Goal: Find specific page/section: Find specific page/section

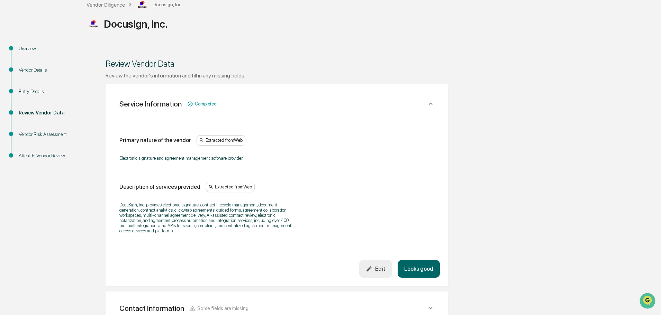
scroll to position [41, 0]
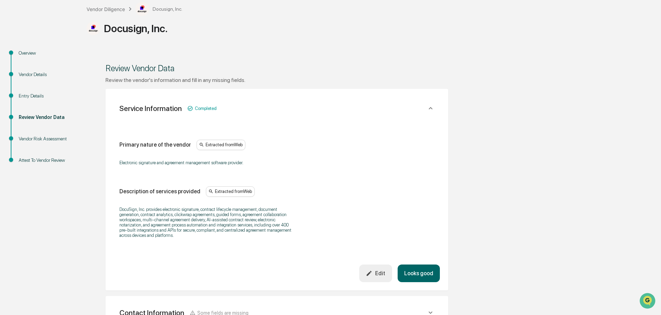
click at [432, 105] on icon at bounding box center [431, 109] width 8 height 8
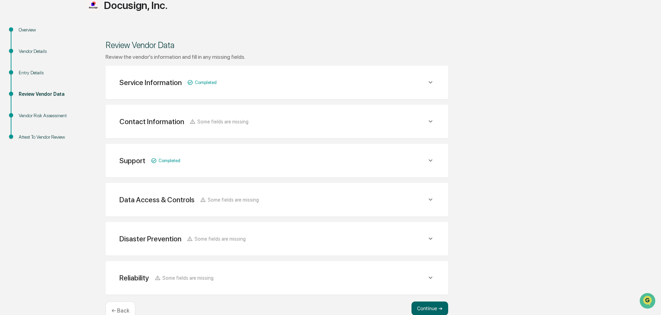
scroll to position [76, 0]
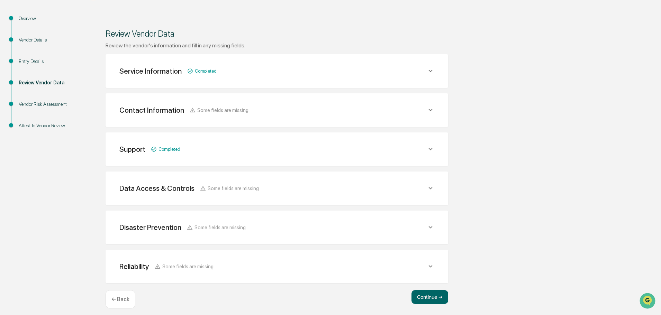
click at [432, 111] on icon at bounding box center [431, 110] width 8 height 8
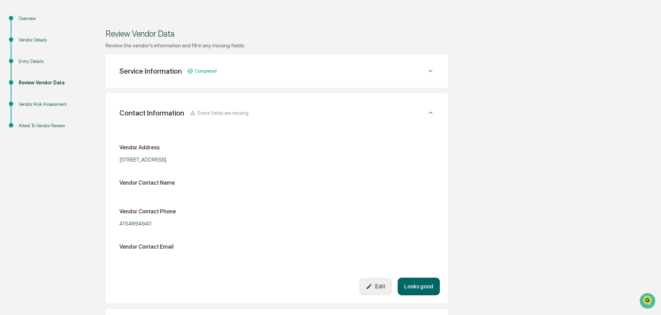
click at [428, 112] on icon at bounding box center [431, 113] width 8 height 8
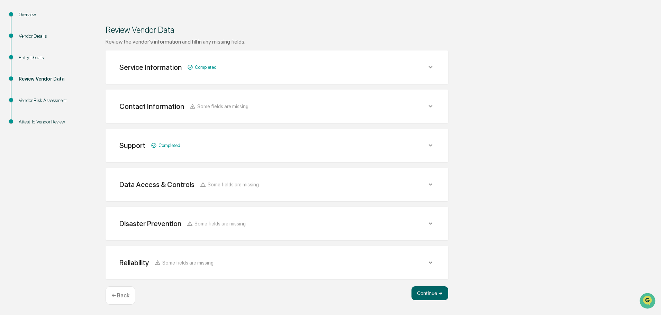
scroll to position [81, 0]
click at [432, 144] on icon at bounding box center [430, 144] width 4 height 2
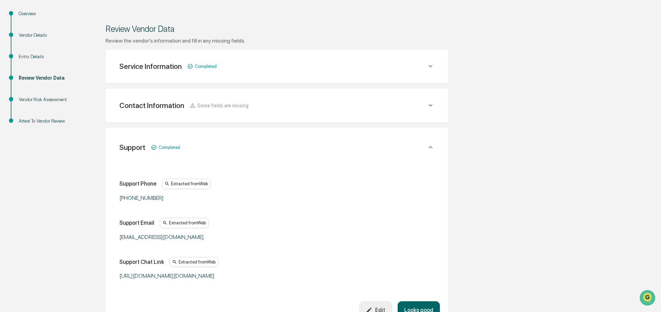
click at [432, 144] on icon at bounding box center [431, 147] width 8 height 8
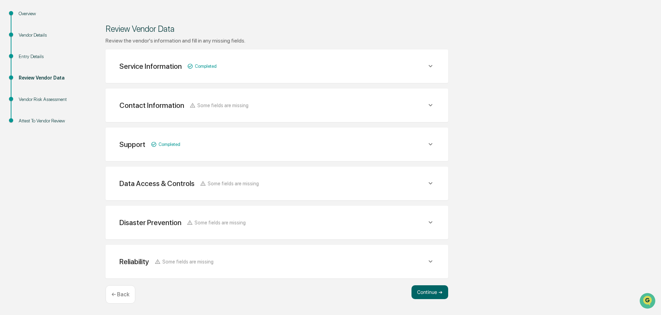
click at [427, 184] on icon at bounding box center [431, 184] width 8 height 8
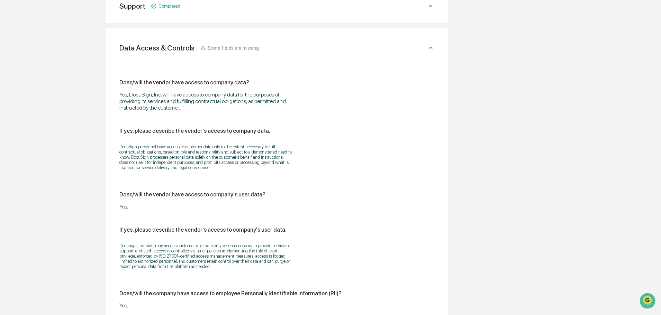
scroll to position [115, 0]
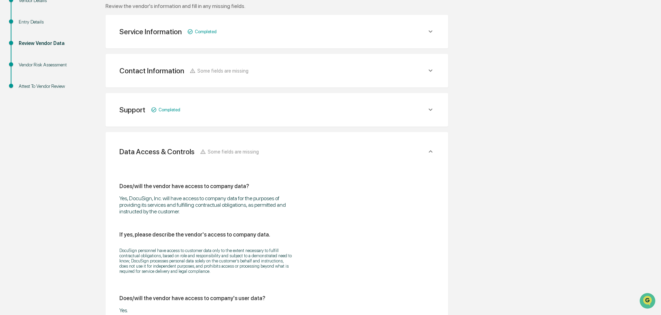
click at [429, 151] on icon at bounding box center [431, 152] width 8 height 8
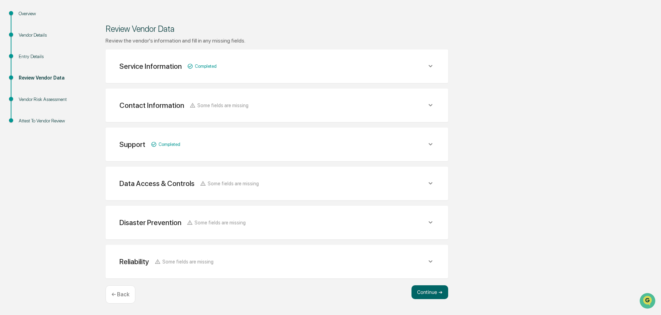
scroll to position [81, 0]
click at [432, 221] on icon at bounding box center [431, 223] width 8 height 8
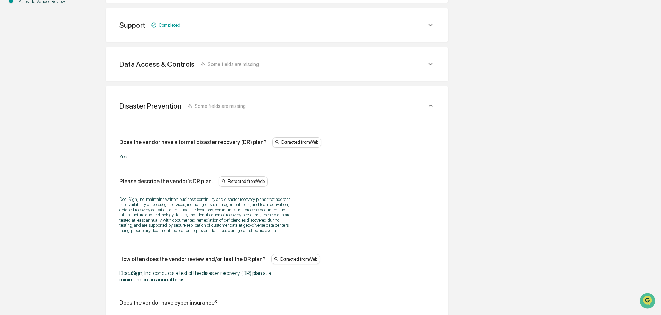
scroll to position [90, 0]
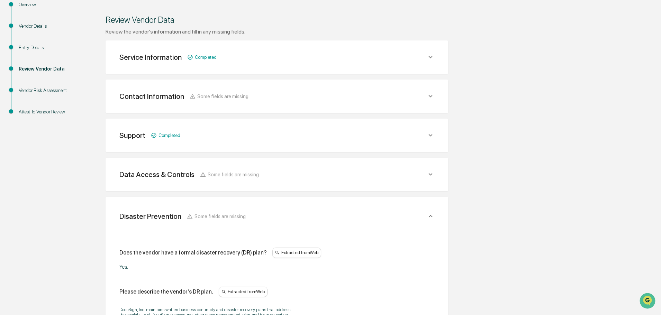
click at [428, 214] on icon at bounding box center [431, 216] width 8 height 8
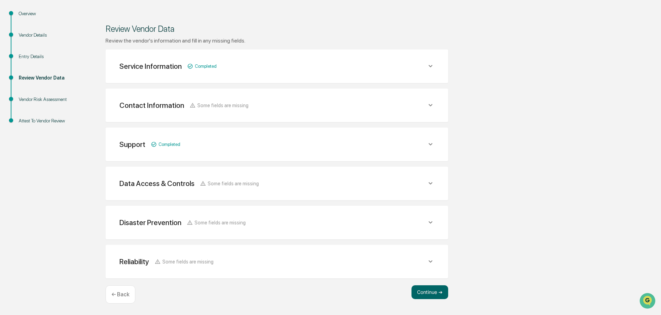
scroll to position [81, 0]
click at [432, 263] on icon at bounding box center [431, 262] width 8 height 8
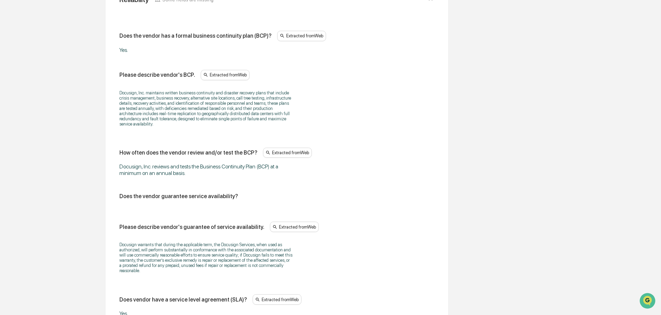
scroll to position [357, 0]
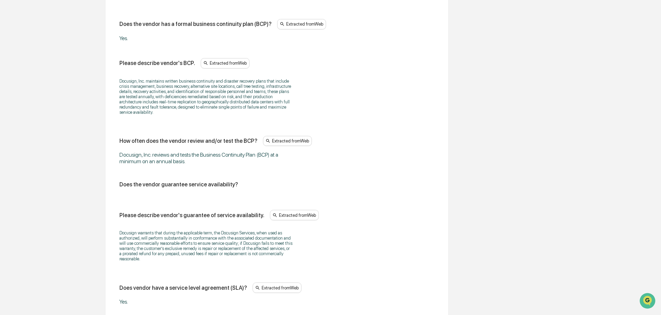
click at [224, 195] on div "Does the vendor has a formal business continuity plan (BCP)? Extracted from Web…" at bounding box center [276, 201] width 315 height 364
drag, startPoint x: 236, startPoint y: 183, endPoint x: 118, endPoint y: 187, distance: 117.7
click at [118, 187] on div "Does the vendor has a formal business continuity plan (BCP)? Extracted from Web…" at bounding box center [277, 202] width 326 height 406
copy div "Does the vendor guarantee service availability?"
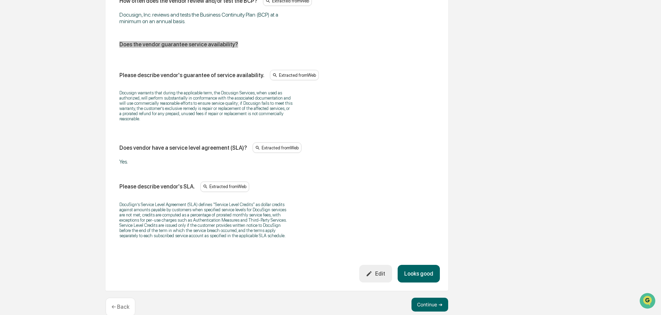
scroll to position [510, 0]
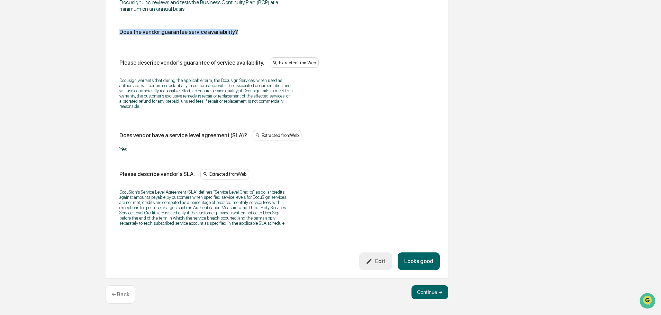
click at [416, 258] on button "Looks good" at bounding box center [419, 262] width 42 height 18
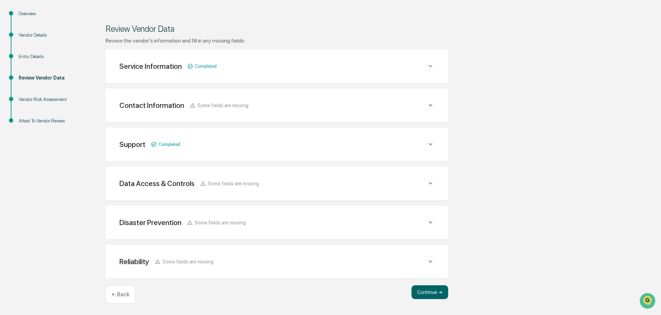
scroll to position [81, 0]
click at [433, 259] on icon at bounding box center [431, 262] width 8 height 8
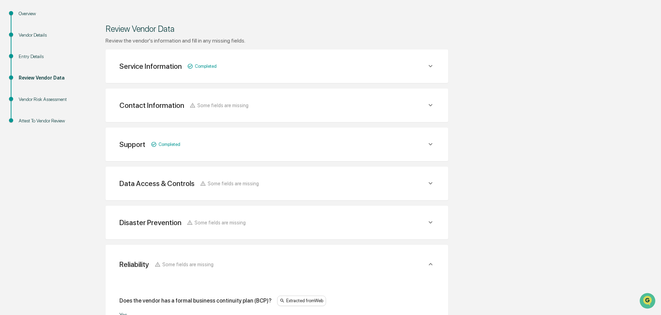
click at [433, 259] on div "Reliability Some fields are missing" at bounding box center [277, 264] width 326 height 22
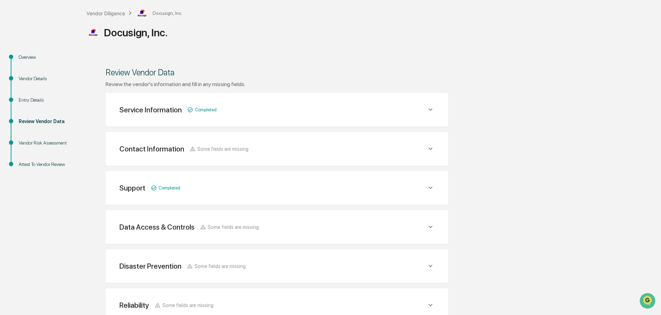
scroll to position [0, 0]
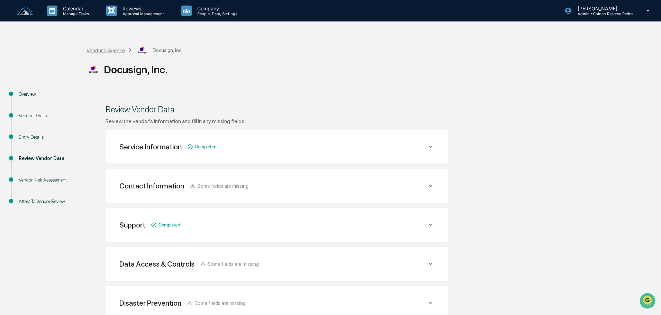
click at [108, 48] on div "Vendor Diligence" at bounding box center [106, 50] width 38 height 6
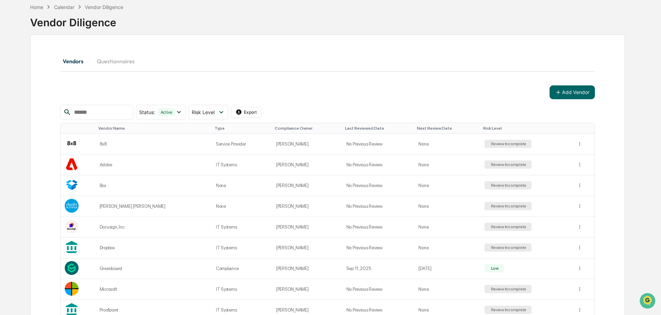
scroll to position [80, 0]
